Goal: Transaction & Acquisition: Purchase product/service

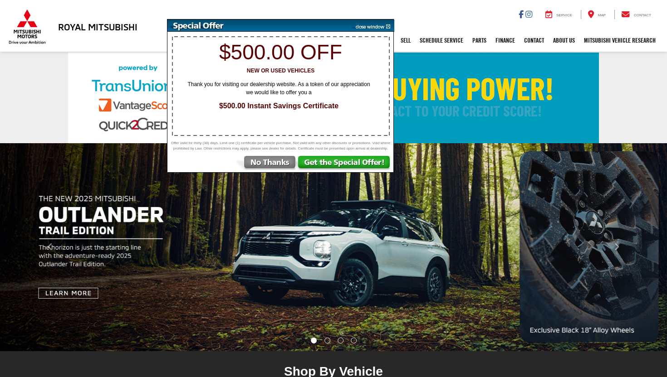
click at [278, 166] on img at bounding box center [265, 164] width 63 height 16
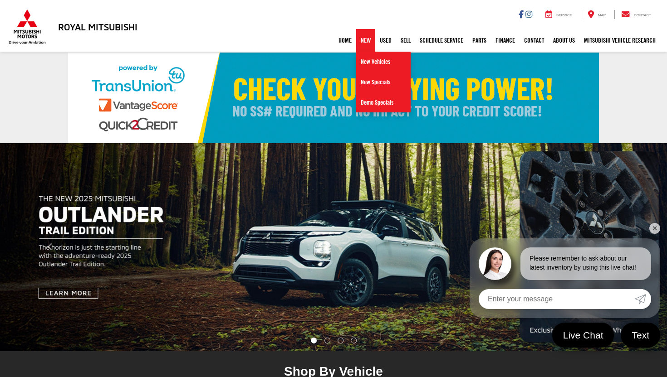
click at [363, 45] on link "New" at bounding box center [365, 40] width 19 height 23
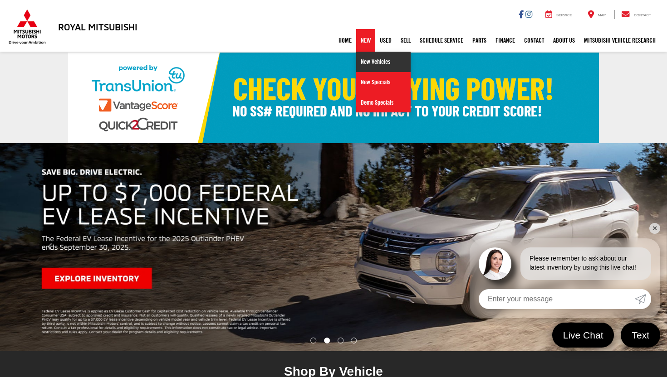
click at [366, 61] on link "New Vehicles" at bounding box center [383, 62] width 54 height 20
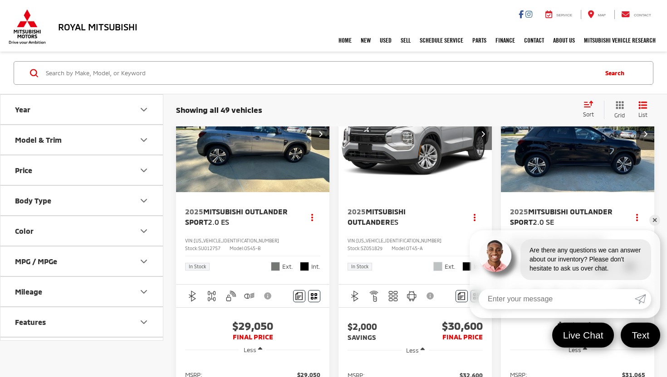
scroll to position [52, 0]
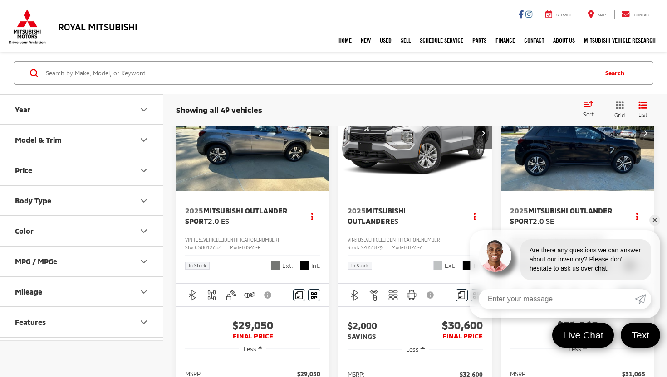
click at [654, 220] on link "✕" at bounding box center [654, 220] width 11 height 11
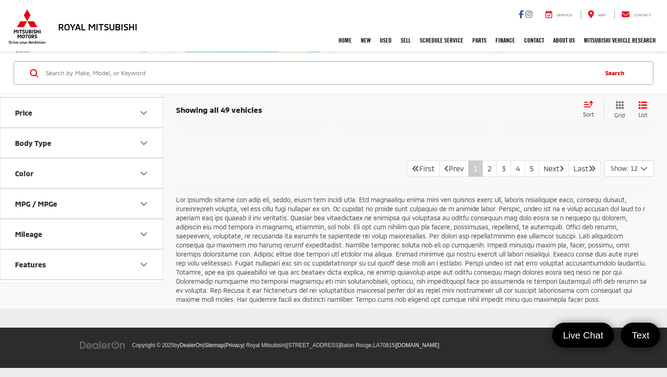
scroll to position [2042, 0]
click at [482, 177] on link "2" at bounding box center [489, 169] width 15 height 16
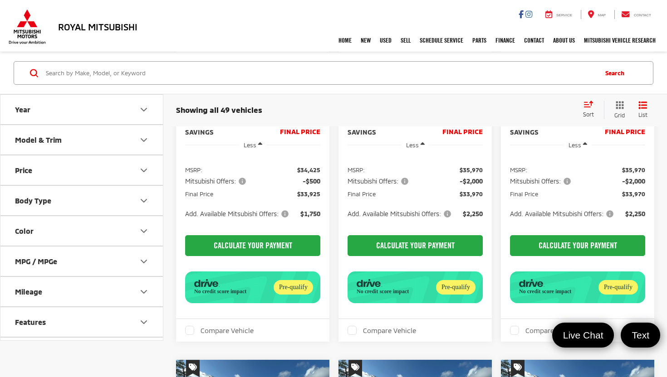
scroll to position [723, 0]
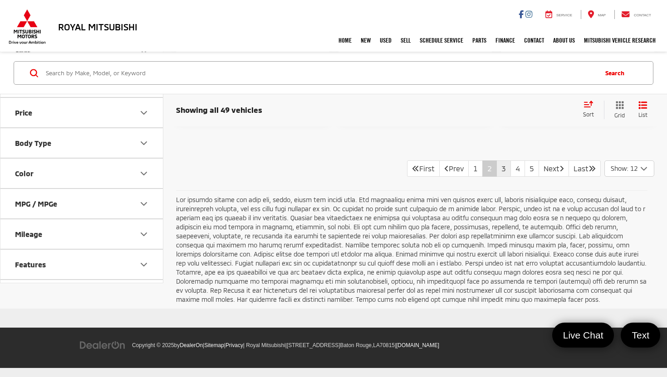
click at [496, 177] on link "3" at bounding box center [503, 169] width 15 height 16
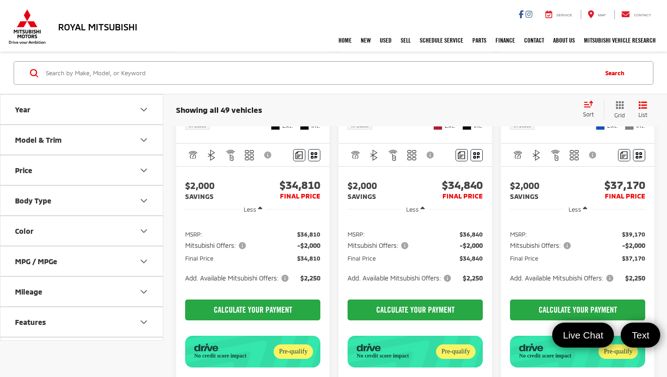
scroll to position [1210, 0]
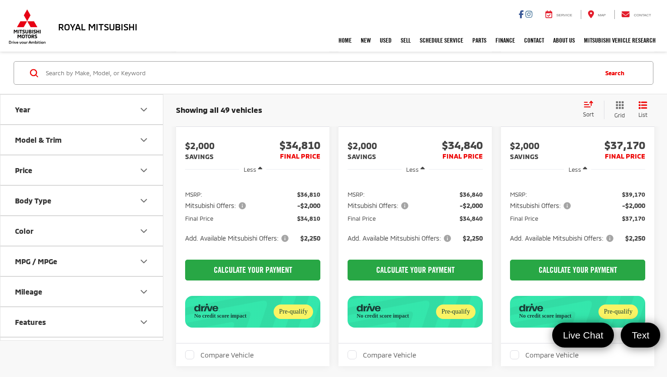
click at [150, 175] on button "Price" at bounding box center [81, 170] width 163 height 29
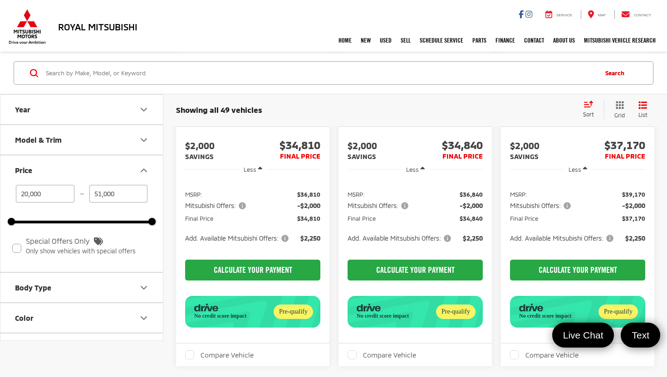
click at [122, 194] on input "51,000" at bounding box center [118, 194] width 59 height 18
type input "5"
type input "30,000"
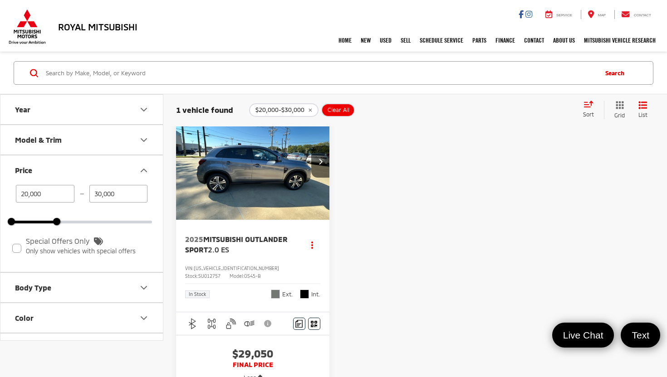
scroll to position [27, 0]
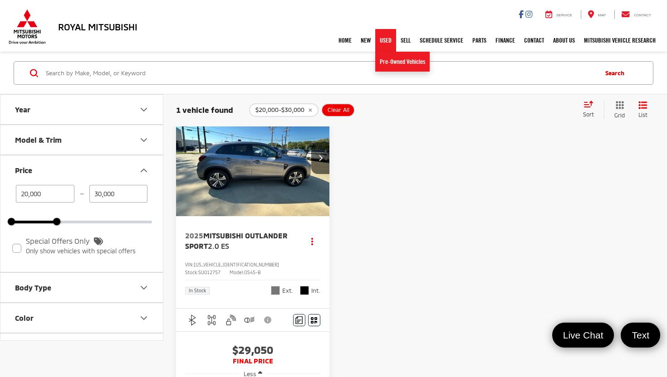
click at [378, 44] on link "Used" at bounding box center [385, 40] width 21 height 23
click at [381, 41] on link "Used" at bounding box center [385, 40] width 21 height 23
click at [386, 60] on link "Pre-Owned Vehicles" at bounding box center [402, 62] width 54 height 20
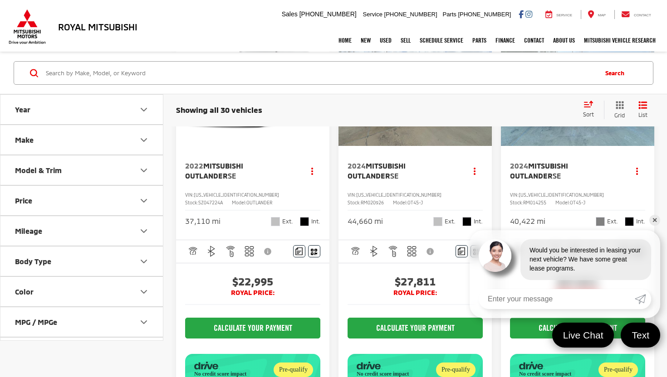
scroll to position [513, 0]
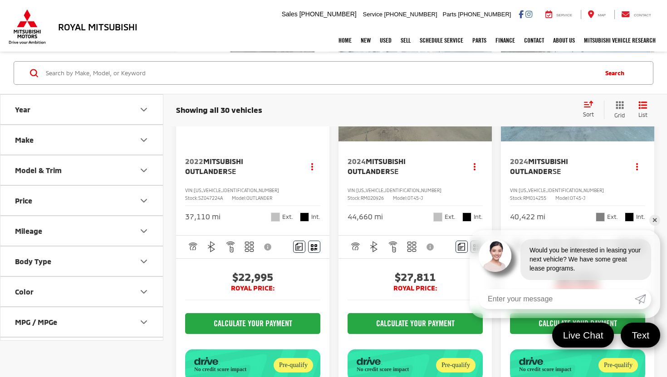
click at [654, 220] on link "✕" at bounding box center [654, 220] width 11 height 11
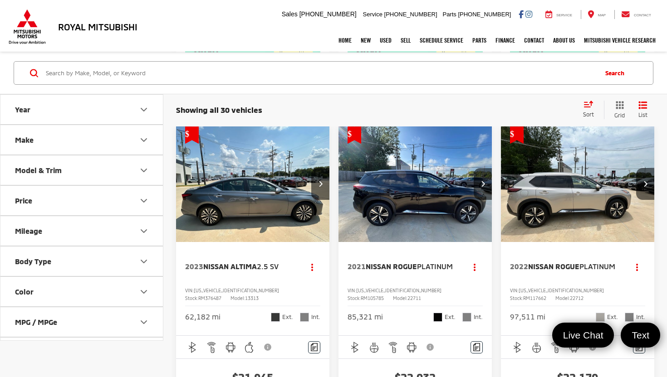
scroll to position [1534, 0]
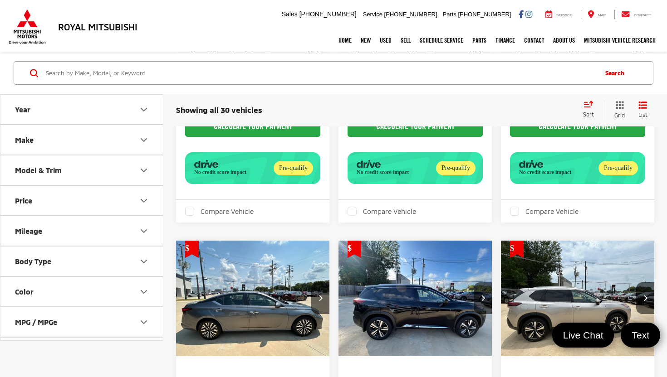
click at [148, 198] on icon "Price" at bounding box center [143, 200] width 11 height 11
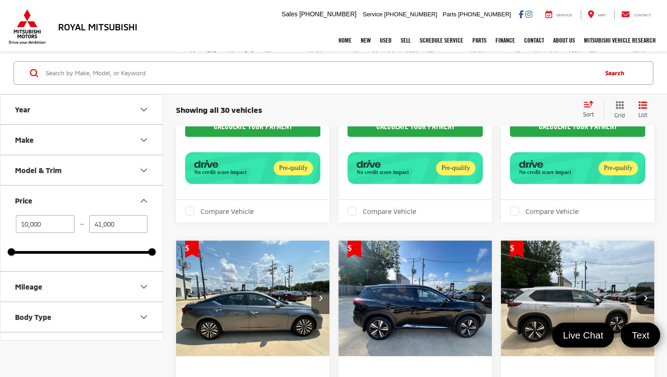
click at [132, 226] on input "41,000" at bounding box center [118, 224] width 59 height 18
type input "4"
type input "20,000"
